Goal: Task Accomplishment & Management: Complete application form

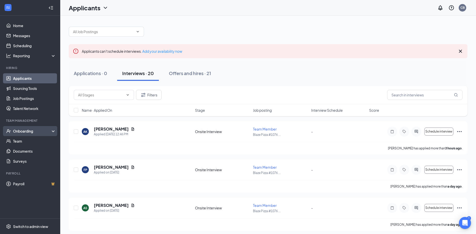
click at [27, 132] on div "Onboarding" at bounding box center [32, 130] width 39 height 5
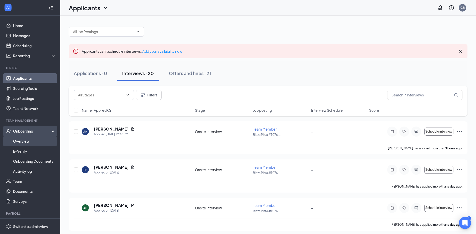
click at [26, 141] on link "Overview" at bounding box center [34, 141] width 43 height 10
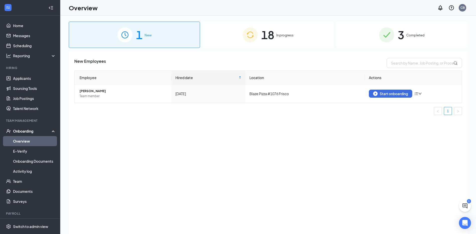
click at [275, 36] on div "18 In progress" at bounding box center [267, 35] width 131 height 26
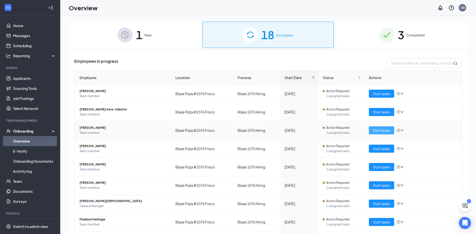
click at [379, 131] on span "Start tasks" at bounding box center [381, 130] width 17 height 6
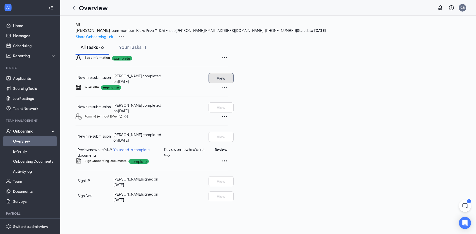
click at [234, 83] on button "View" at bounding box center [220, 78] width 25 height 10
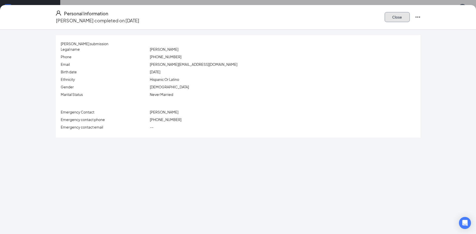
click at [404, 16] on button "Close" at bounding box center [397, 17] width 25 height 10
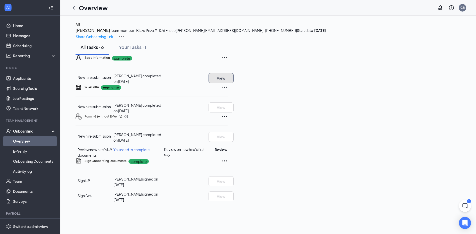
scroll to position [37, 0]
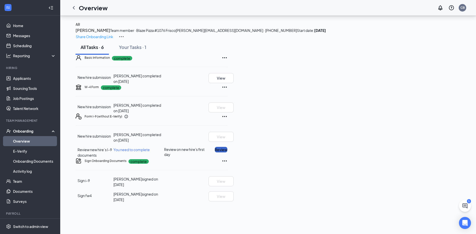
click at [227, 152] on button "Review" at bounding box center [221, 150] width 13 height 6
type input "[DATE]"
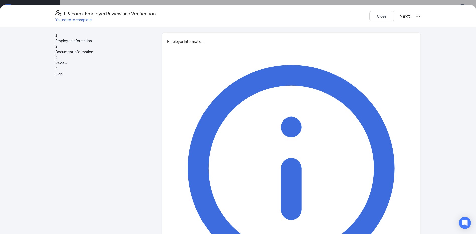
type input "Carem"
type input "[PERSON_NAME]"
type input "RGM"
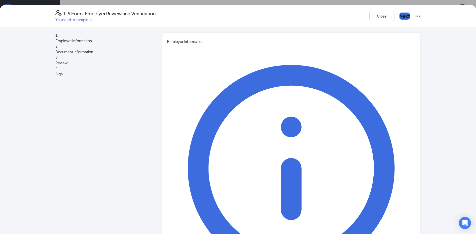
click at [399, 14] on button "Next" at bounding box center [404, 16] width 10 height 7
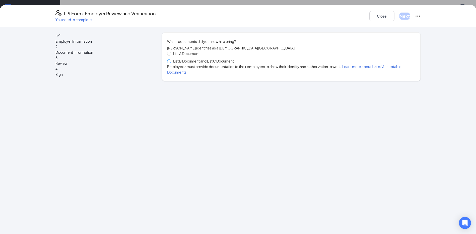
click at [172, 64] on label "List B Document and List C Document" at bounding box center [201, 61] width 69 height 6
drag, startPoint x: 169, startPoint y: 65, endPoint x: 171, endPoint y: 68, distance: 3.1
click at [169, 63] on span at bounding box center [169, 61] width 4 height 4
click at [170, 63] on span at bounding box center [169, 61] width 4 height 4
click at [170, 63] on input "List B Document and List C Document" at bounding box center [169, 61] width 4 height 4
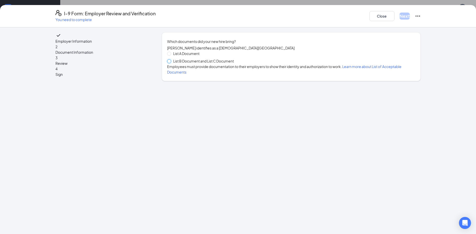
radio input "true"
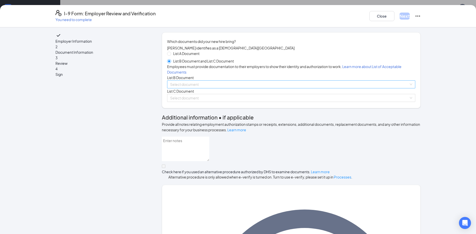
click at [193, 88] on input "search" at bounding box center [289, 85] width 239 height 8
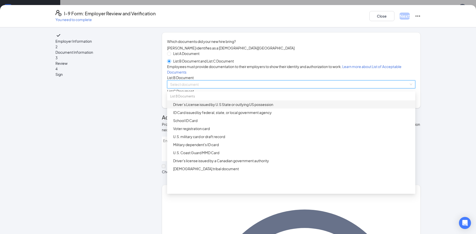
click at [198, 107] on div "Driver’s License issued by U.S State or outlying US possession" at bounding box center [292, 105] width 239 height 6
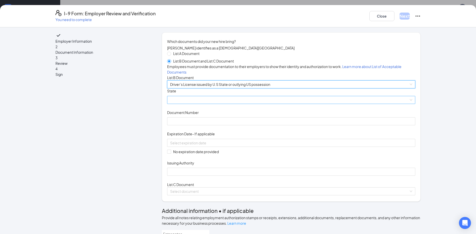
click at [200, 104] on span at bounding box center [291, 100] width 242 height 8
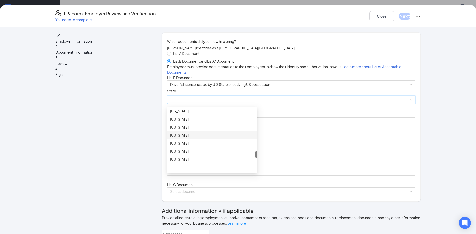
scroll to position [502, 0]
click at [184, 141] on div "[US_STATE]" at bounding box center [212, 139] width 84 height 6
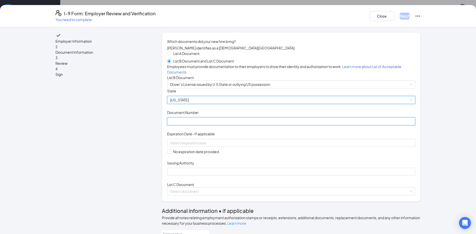
click at [190, 125] on input "Document Number" at bounding box center [291, 121] width 248 height 8
type input "43851205"
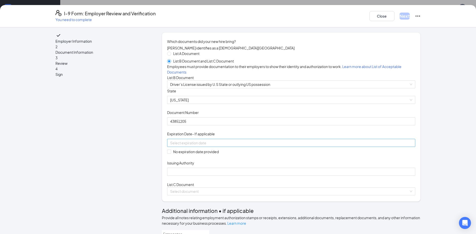
click at [192, 145] on input at bounding box center [290, 143] width 241 height 6
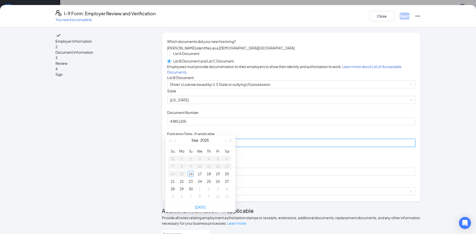
type input "[DATE]"
click at [208, 135] on button "2025" at bounding box center [204, 140] width 9 height 10
type input "[DATE]"
click at [225, 201] on div "2030" at bounding box center [222, 204] width 15 height 6
type input "[DATE]"
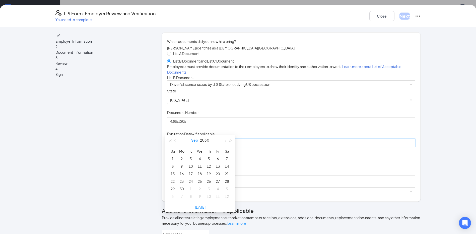
click at [194, 135] on button "Sep" at bounding box center [194, 140] width 7 height 10
click at [181, 184] on div "[DATE]" at bounding box center [178, 187] width 15 height 6
type input "[DATE]"
click at [216, 171] on div "19" at bounding box center [218, 174] width 6 height 6
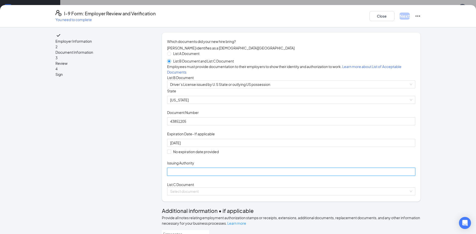
click at [216, 176] on input "Issuing Authority" at bounding box center [291, 172] width 248 height 8
type input "[US_STATE]"
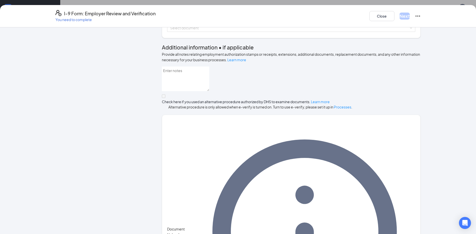
scroll to position [164, 0]
click at [214, 31] on div "Select document" at bounding box center [291, 27] width 248 height 8
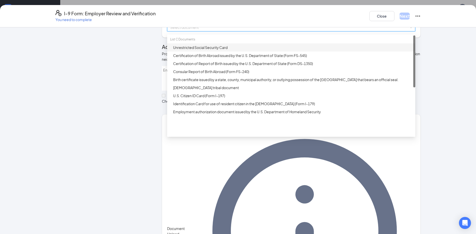
click at [210, 50] on div "Unrestricted Social Security Card" at bounding box center [292, 48] width 239 height 6
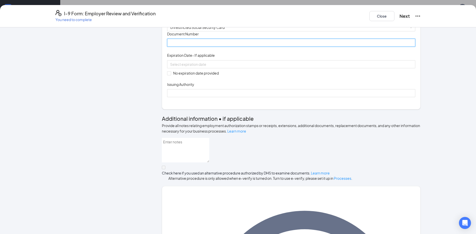
click at [208, 47] on input "Document Number" at bounding box center [291, 43] width 248 height 8
type input "623278032"
click at [169, 75] on span at bounding box center [169, 73] width 4 height 4
click at [169, 75] on input "No expiration date provided" at bounding box center [169, 73] width 4 height 4
checkbox input "true"
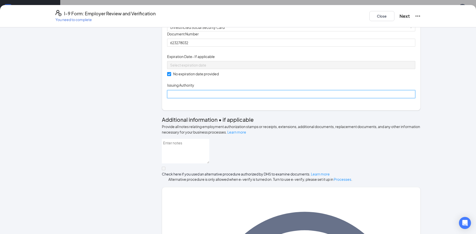
click at [177, 98] on input "Issuing Authority" at bounding box center [291, 94] width 248 height 8
type input "Social Security Administration"
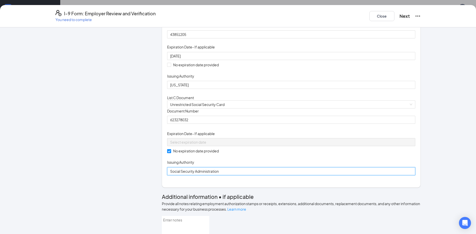
scroll to position [17, 0]
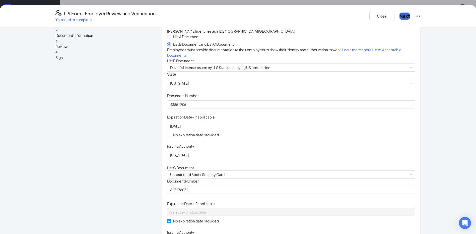
click at [399, 13] on button "Next" at bounding box center [404, 16] width 10 height 7
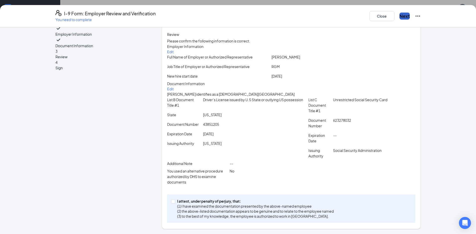
scroll to position [38, 0]
click at [175, 202] on span "I attest, under penalty of [PERSON_NAME], that: (1) I have examined the documen…" at bounding box center [255, 208] width 161 height 20
click at [174, 202] on input "I attest, under penalty of [PERSON_NAME], that: (1) I have examined the documen…" at bounding box center [173, 201] width 4 height 4
checkbox input "true"
click at [399, 14] on button "Next" at bounding box center [404, 16] width 10 height 7
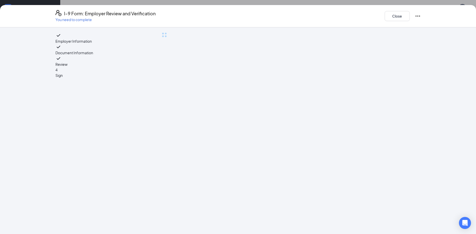
scroll to position [0, 0]
click at [88, 78] on div "4 Sign" at bounding box center [100, 72] width 91 height 11
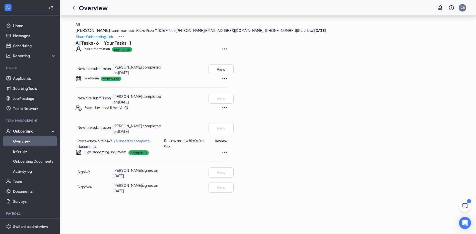
click at [245, 76] on div "I-9 Form: Employer Review and Verification You need to complete Close Employer …" at bounding box center [238, 117] width 476 height 234
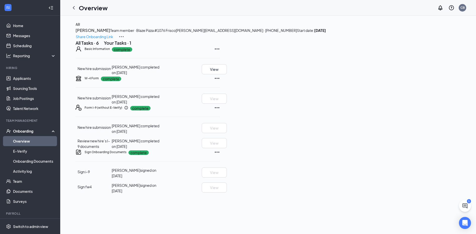
click at [25, 142] on link "Overview" at bounding box center [34, 141] width 43 height 10
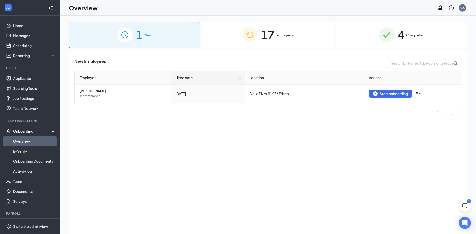
click at [269, 37] on span "17" at bounding box center [267, 34] width 13 height 17
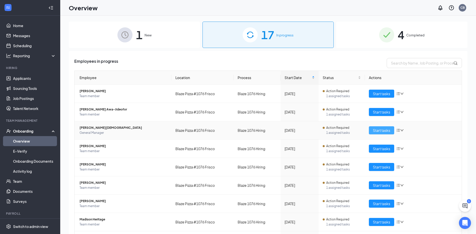
click at [377, 132] on span "Start tasks" at bounding box center [381, 130] width 17 height 6
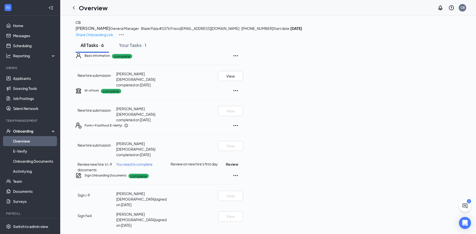
scroll to position [37, 0]
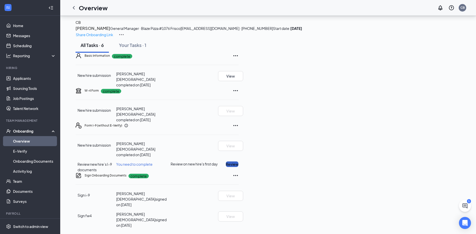
click at [238, 167] on button "Review" at bounding box center [232, 164] width 13 height 6
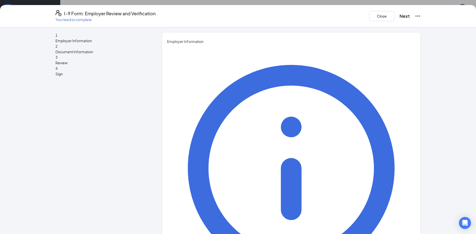
type input "Carem"
type input "[PERSON_NAME]"
type input "RGM"
click at [404, 18] on button "Next" at bounding box center [404, 16] width 10 height 7
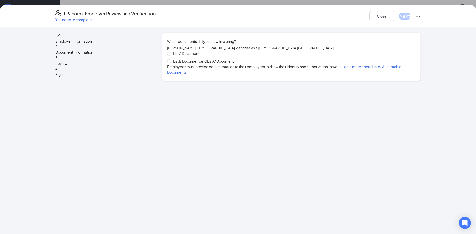
click at [170, 68] on div "List A Document List B Document and List C Document Employees must provide docu…" at bounding box center [291, 63] width 248 height 24
click at [171, 63] on span at bounding box center [169, 61] width 4 height 4
click at [171, 63] on input "List B Document and List C Document" at bounding box center [169, 61] width 4 height 4
radio input "true"
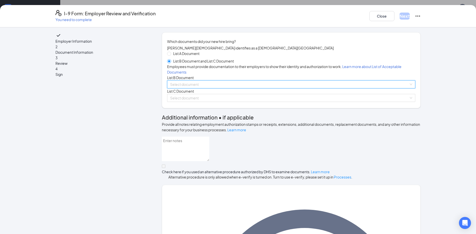
click at [190, 88] on input "search" at bounding box center [289, 85] width 239 height 8
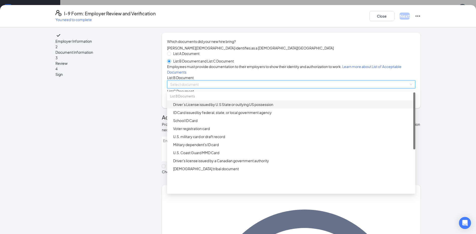
click at [192, 107] on div "Driver’s License issued by U.S State or outlying US possession" at bounding box center [292, 105] width 239 height 6
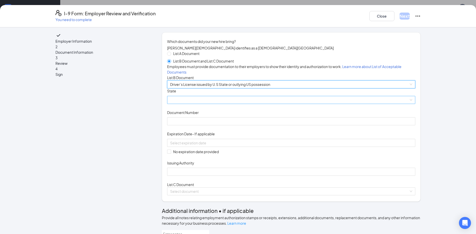
click at [197, 104] on span at bounding box center [291, 100] width 242 height 8
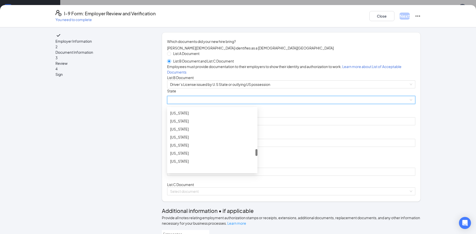
scroll to position [502, 0]
click at [178, 141] on div "[US_STATE]" at bounding box center [212, 139] width 84 height 6
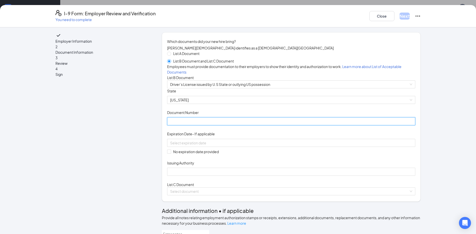
click at [192, 125] on input "Document Number" at bounding box center [291, 121] width 248 height 8
type input "21919114"
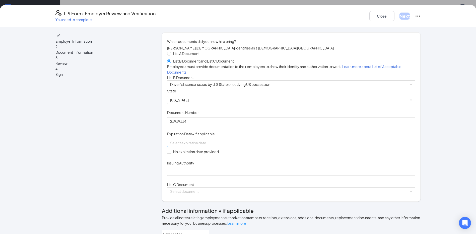
click at [213, 145] on input at bounding box center [290, 143] width 241 height 6
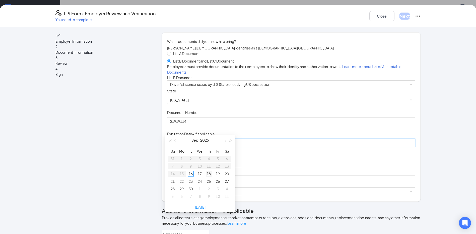
type input "[DATE]"
click at [204, 135] on button "2025" at bounding box center [204, 140] width 9 height 10
type input "[DATE]"
click at [222, 201] on div "2030" at bounding box center [222, 204] width 15 height 6
type input "[DATE]"
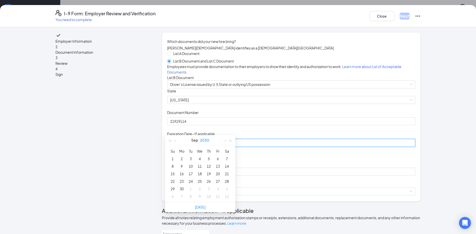
click at [209, 135] on button "2030" at bounding box center [204, 140] width 9 height 10
type input "[DATE]"
click at [178, 168] on div "2032" at bounding box center [178, 171] width 15 height 6
type input "[DATE]"
click at [193, 135] on button "Sep" at bounding box center [194, 140] width 7 height 10
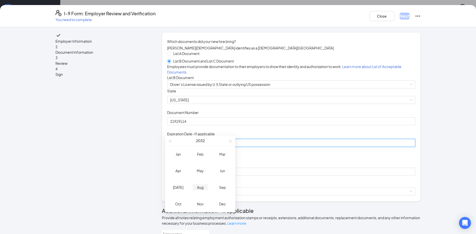
click at [202, 184] on div "Aug" at bounding box center [200, 187] width 15 height 6
type input "[DATE]"
click at [190, 186] on div "31" at bounding box center [191, 189] width 6 height 6
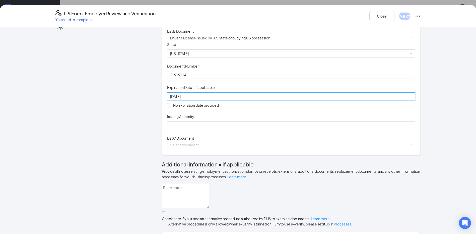
scroll to position [100, 0]
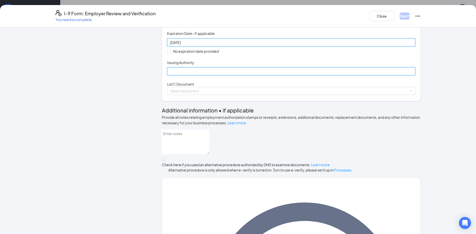
click at [218, 75] on input "Issuing Authority" at bounding box center [291, 71] width 248 height 8
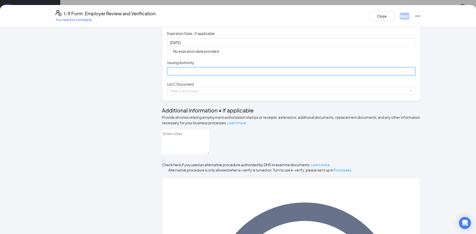
type input "[US_STATE]"
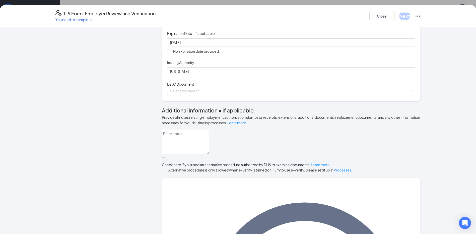
click at [200, 95] on input "search" at bounding box center [289, 91] width 239 height 8
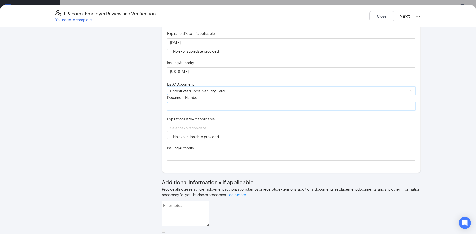
click at [203, 110] on input "Document Number" at bounding box center [291, 106] width 248 height 8
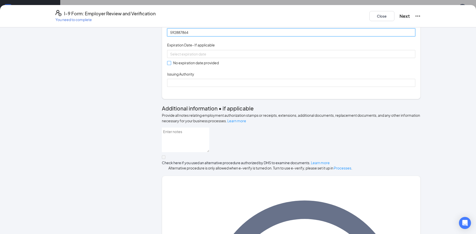
scroll to position [176, 0]
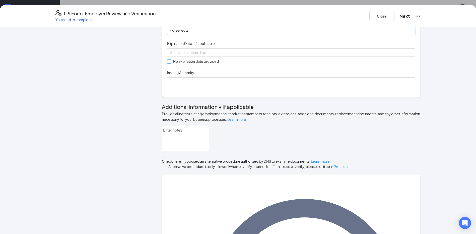
type input "592887864"
click at [167, 63] on input "No expiration date provided" at bounding box center [169, 61] width 4 height 4
checkbox input "true"
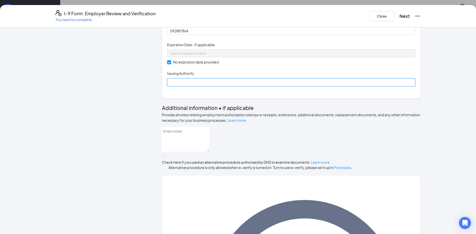
click at [173, 86] on input "Issuing Authority" at bounding box center [291, 82] width 248 height 8
type input "Social Security Administration"
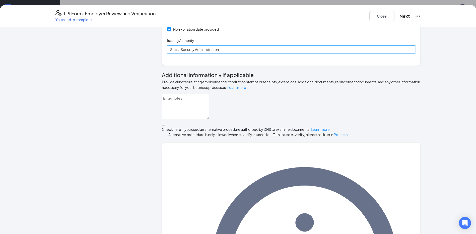
scroll to position [243, 0]
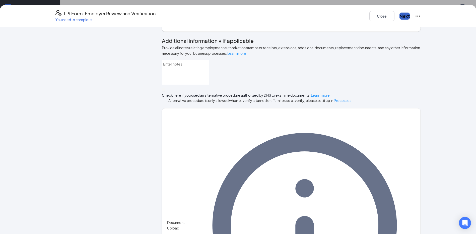
click at [404, 14] on button "Next" at bounding box center [404, 16] width 10 height 7
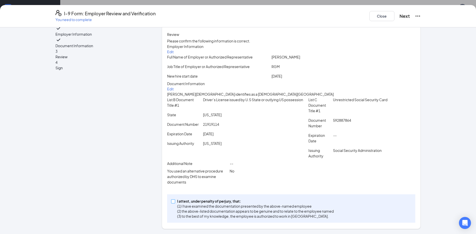
click at [172, 200] on input "I attest, under penalty of [PERSON_NAME], that: (1) I have examined the documen…" at bounding box center [173, 201] width 4 height 4
checkbox input "true"
click at [399, 13] on button "Next" at bounding box center [404, 16] width 10 height 7
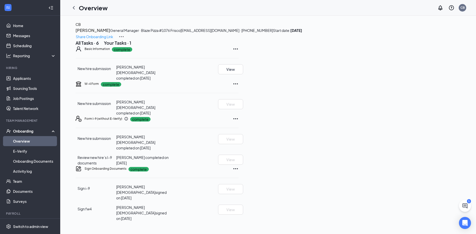
scroll to position [0, 0]
click at [34, 139] on link "Overview" at bounding box center [34, 141] width 43 height 10
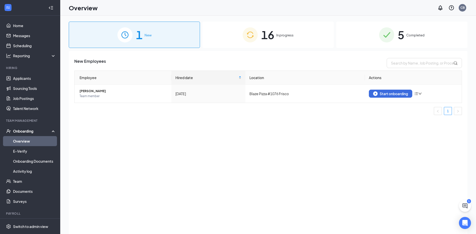
click at [272, 38] on span "16" at bounding box center [267, 34] width 13 height 17
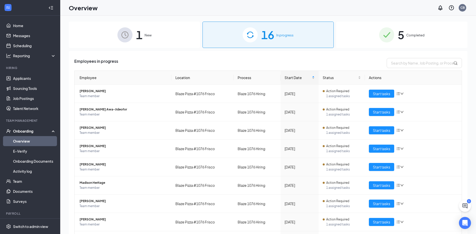
click at [398, 33] on span "5" at bounding box center [401, 34] width 7 height 17
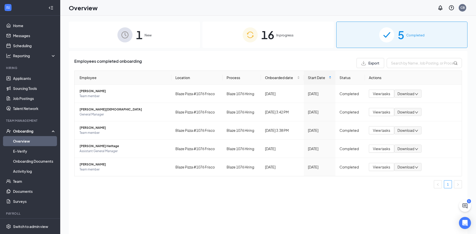
click at [259, 38] on div "16 In progress" at bounding box center [267, 35] width 131 height 26
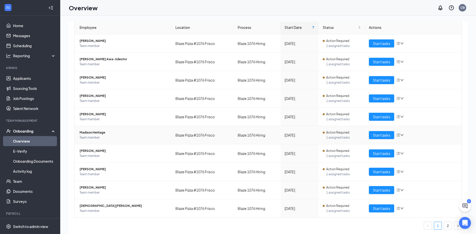
scroll to position [51, 0]
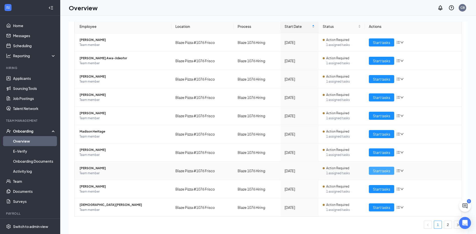
click at [379, 172] on span "Start tasks" at bounding box center [381, 171] width 17 height 6
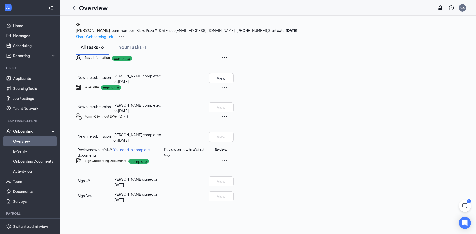
scroll to position [37, 0]
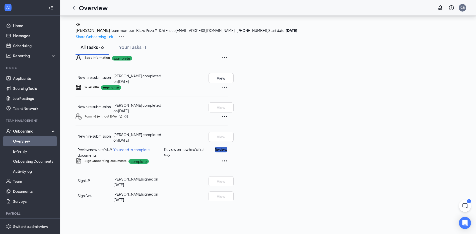
click at [227, 152] on button "Review" at bounding box center [221, 150] width 13 height 6
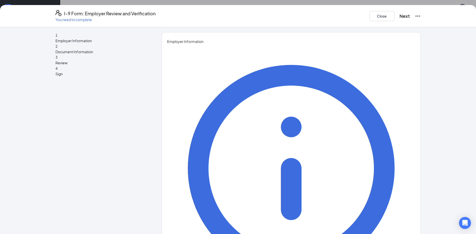
type input "Care"
click at [374, 14] on button "Close" at bounding box center [381, 16] width 25 height 10
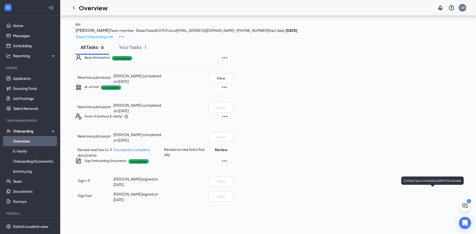
scroll to position [37, 0]
click at [227, 152] on button "Review" at bounding box center [221, 150] width 13 height 6
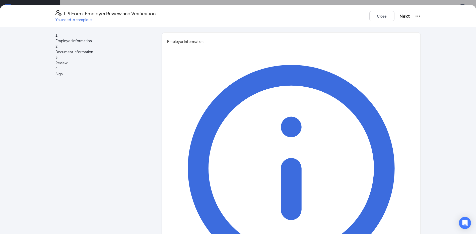
type input "Carem"
type input "[PERSON_NAME]"
type input "RGM"
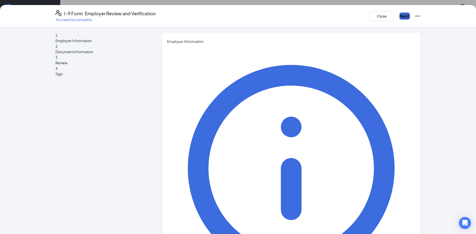
click at [405, 13] on button "Next" at bounding box center [404, 16] width 10 height 7
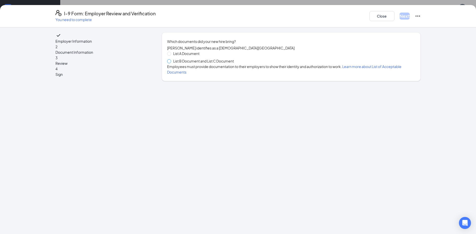
click at [171, 63] on span at bounding box center [169, 61] width 4 height 4
click at [171, 63] on input "List B Document and List C Document" at bounding box center [169, 61] width 4 height 4
radio input "true"
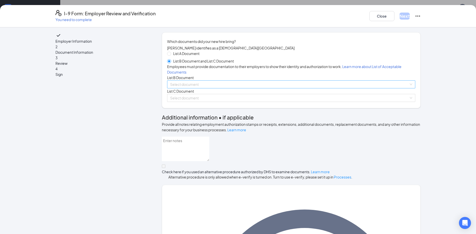
click at [186, 88] on input "search" at bounding box center [289, 85] width 239 height 8
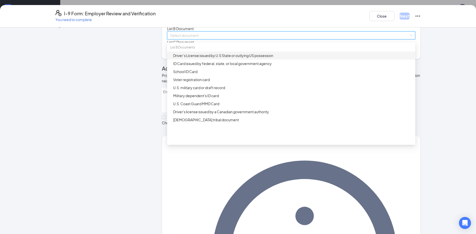
scroll to position [50, 0]
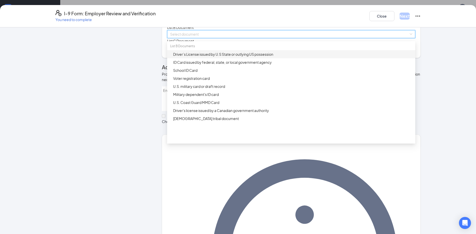
click at [225, 57] on div "Driver’s License issued by U.S State or outlying US possession" at bounding box center [292, 54] width 239 height 6
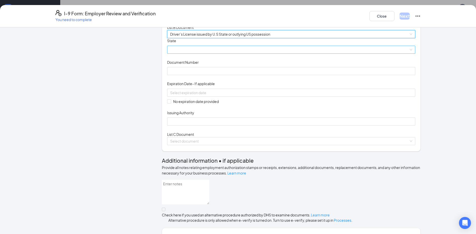
click at [203, 53] on span at bounding box center [291, 50] width 242 height 8
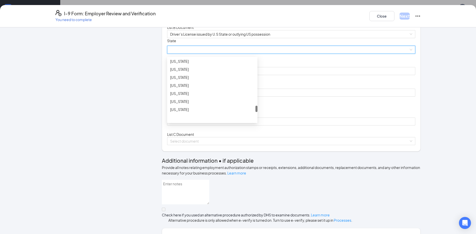
scroll to position [532, 0]
click at [180, 71] on div "[US_STATE]" at bounding box center [212, 69] width 84 height 6
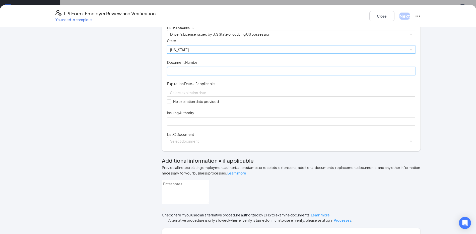
click at [196, 75] on input "Document Number" at bounding box center [291, 71] width 248 height 8
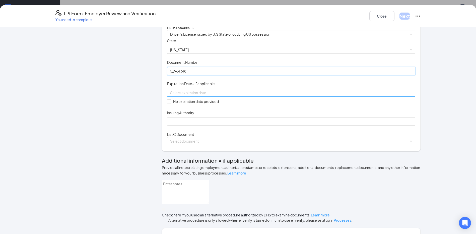
type input "51964348"
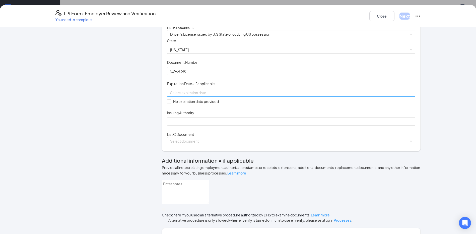
click at [194, 95] on input at bounding box center [290, 93] width 241 height 6
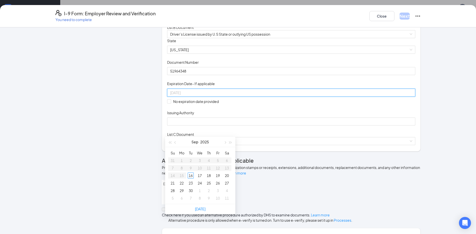
type input "[DATE]"
click at [206, 143] on button "2025" at bounding box center [204, 142] width 9 height 10
click at [197, 189] on div "2026" at bounding box center [200, 188] width 15 height 6
type input "[DATE]"
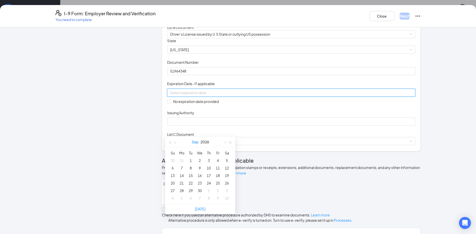
click at [194, 143] on button "Sep" at bounding box center [195, 142] width 7 height 10
click at [202, 175] on td "May" at bounding box center [200, 172] width 22 height 17
type input "[DATE]"
click at [217, 169] on div "8" at bounding box center [218, 168] width 6 height 6
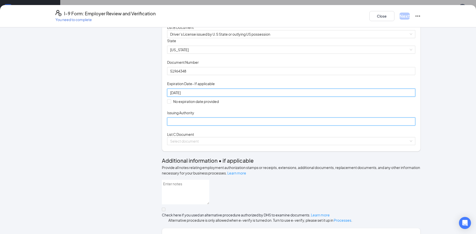
click at [179, 125] on input "Issuing Authority" at bounding box center [291, 121] width 248 height 8
type input "[US_STATE]"
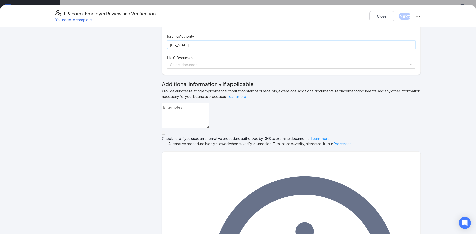
scroll to position [164, 0]
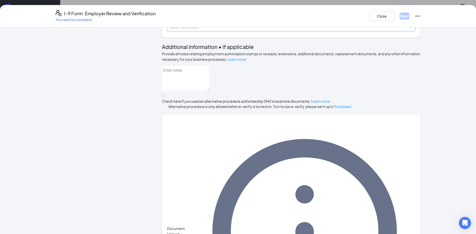
click at [190, 31] on span at bounding box center [289, 28] width 239 height 8
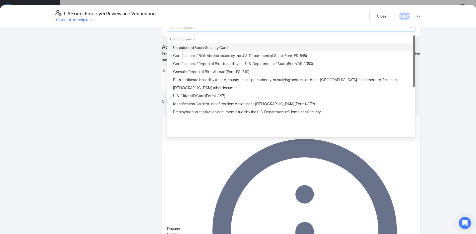
click at [190, 51] on div "Unrestricted Social Security Card" at bounding box center [291, 47] width 248 height 8
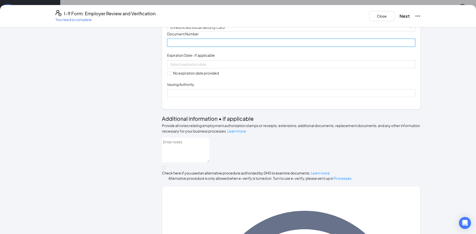
click at [188, 47] on input "Document Number" at bounding box center [291, 43] width 248 height 8
type input "487274646"
click at [198, 68] on div at bounding box center [291, 64] width 248 height 8
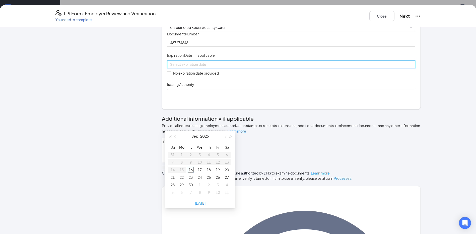
click at [291, 97] on div "Document Title Unrestricted Social Security Card Document Number 487274646 Expi…" at bounding box center [291, 64] width 248 height 66
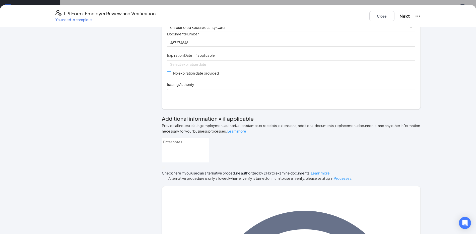
click at [167, 75] on input "No expiration date provided" at bounding box center [169, 73] width 4 height 4
checkbox input "true"
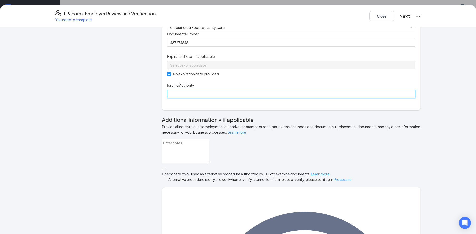
click at [176, 98] on input "Issuing Authority" at bounding box center [291, 94] width 248 height 8
type input "Social Security Administration"
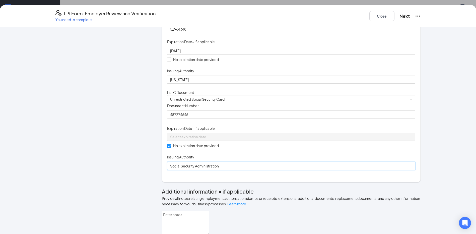
scroll to position [0, 0]
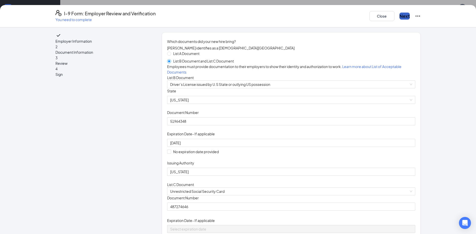
click at [399, 13] on button "Next" at bounding box center [404, 16] width 10 height 7
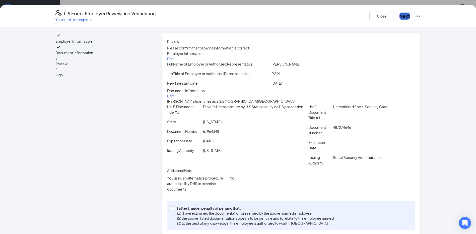
click at [403, 17] on button "Next" at bounding box center [404, 16] width 10 height 7
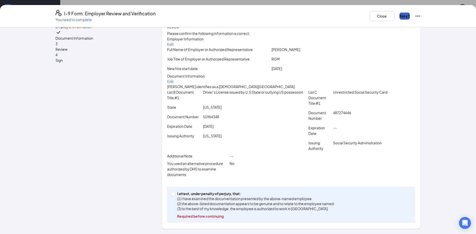
scroll to position [37, 0]
click at [172, 194] on input "I attest, under penalty of [PERSON_NAME], that: (1) I have examined the documen…" at bounding box center [173, 194] width 4 height 4
checkbox input "true"
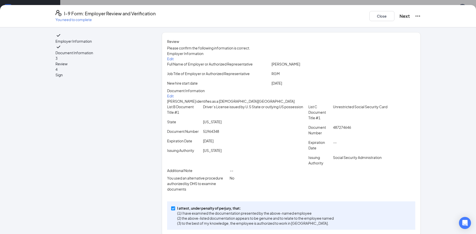
scroll to position [0, 0]
click at [406, 18] on button "Next" at bounding box center [404, 16] width 10 height 7
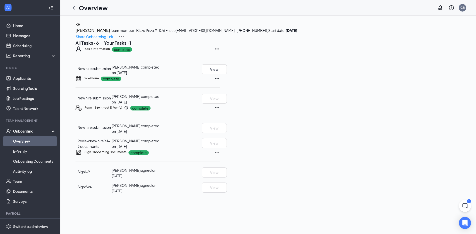
click at [46, 140] on link "Overview" at bounding box center [34, 141] width 43 height 10
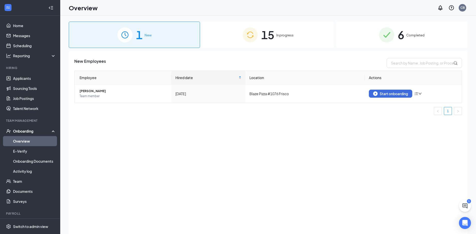
click at [256, 33] on img at bounding box center [250, 34] width 15 height 15
